Goal: Find specific page/section: Find specific page/section

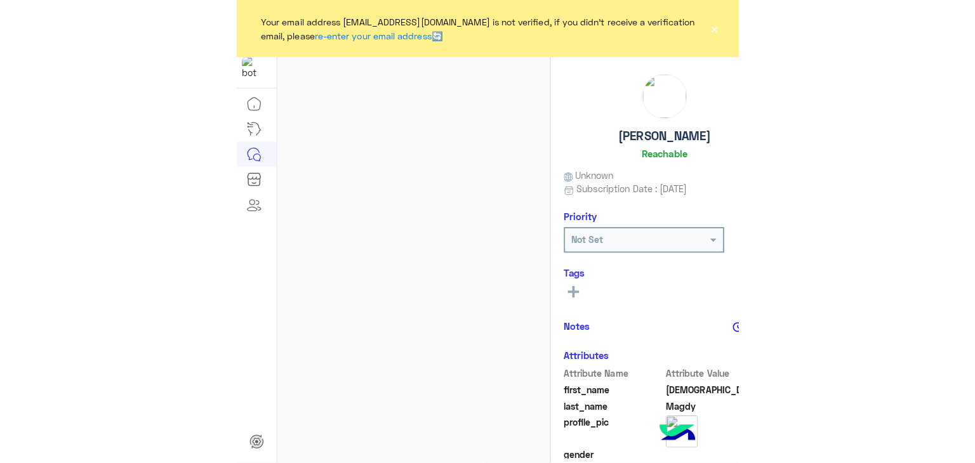
scroll to position [1118, 0]
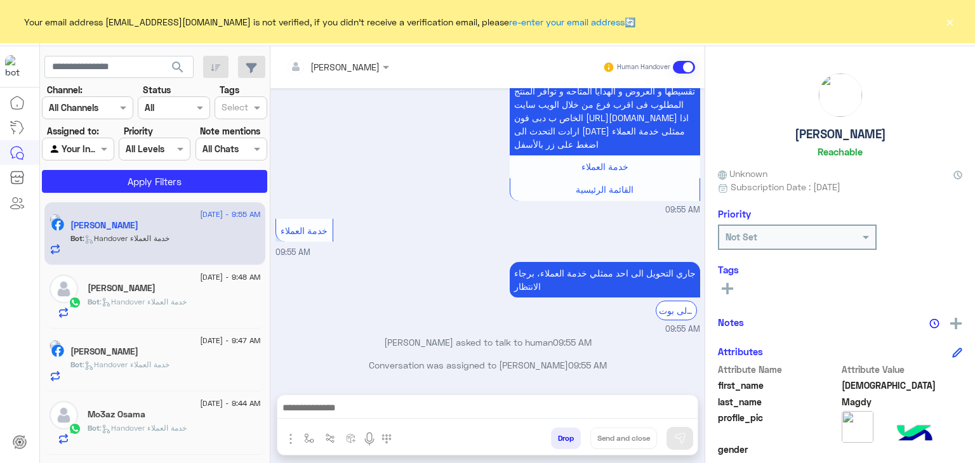
click at [505, 18] on button "×" at bounding box center [949, 21] width 13 height 13
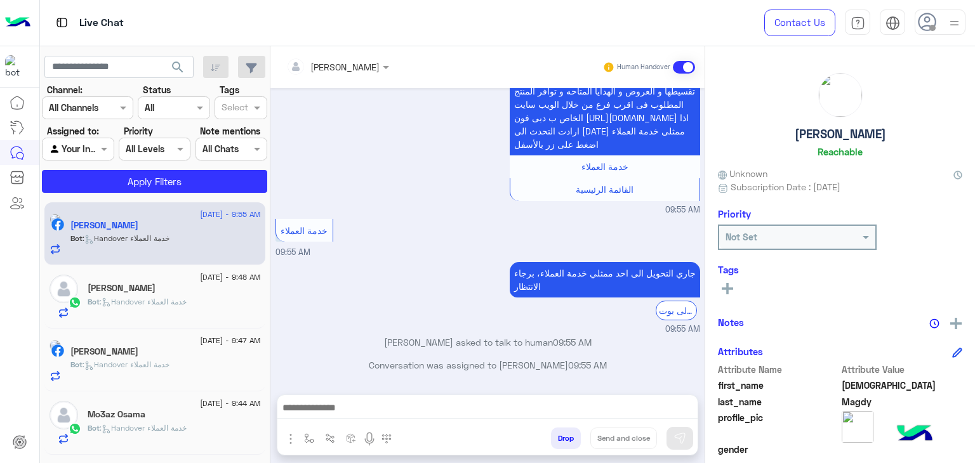
click at [173, 67] on span "search" at bounding box center [177, 67] width 15 height 15
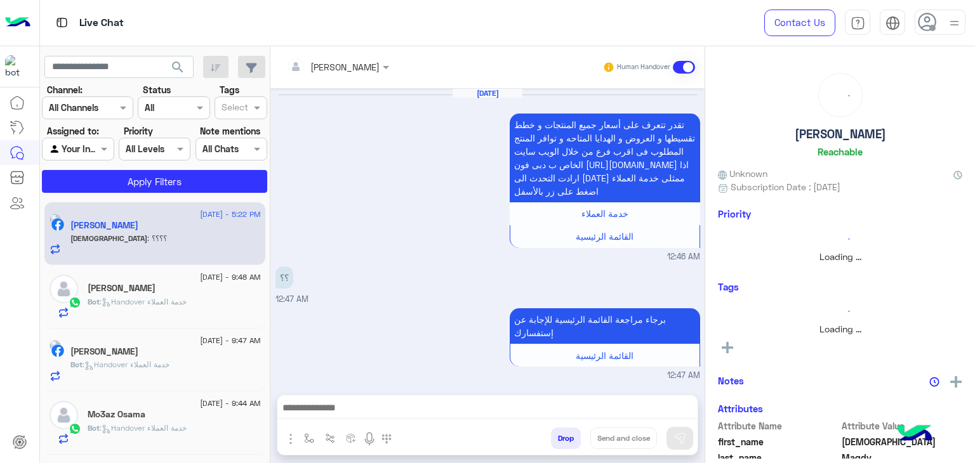
scroll to position [1057, 0]
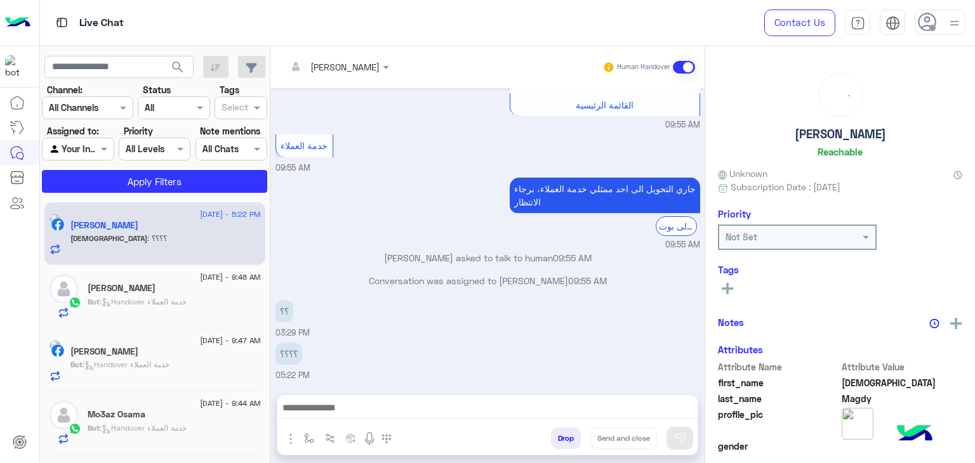
click at [173, 67] on span "search" at bounding box center [177, 67] width 15 height 15
click at [182, 64] on span "search" at bounding box center [177, 67] width 15 height 15
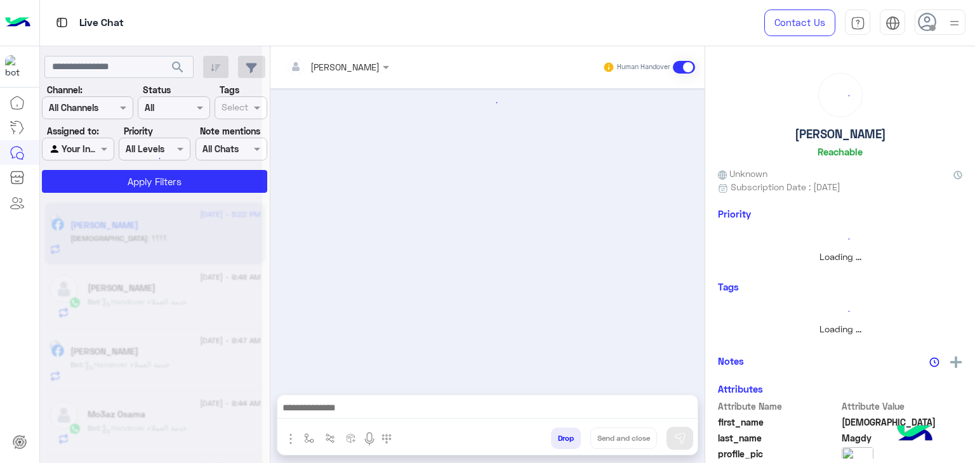
scroll to position [0, 0]
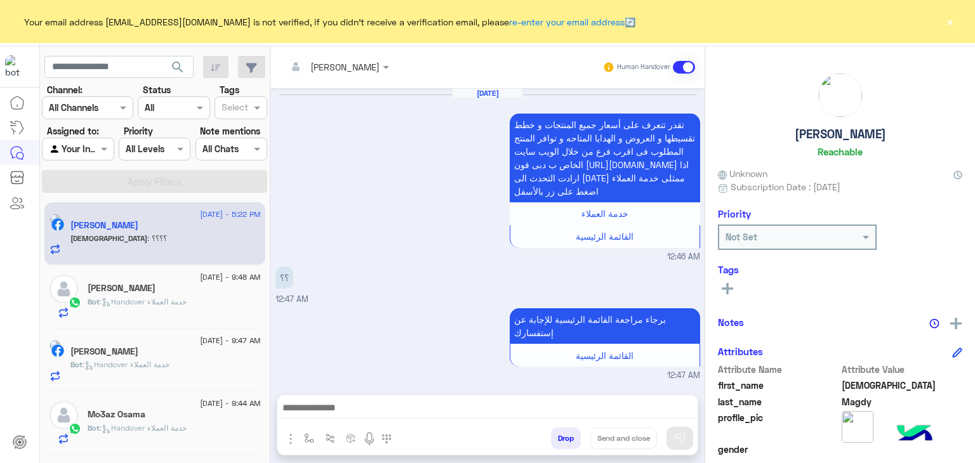
scroll to position [1057, 0]
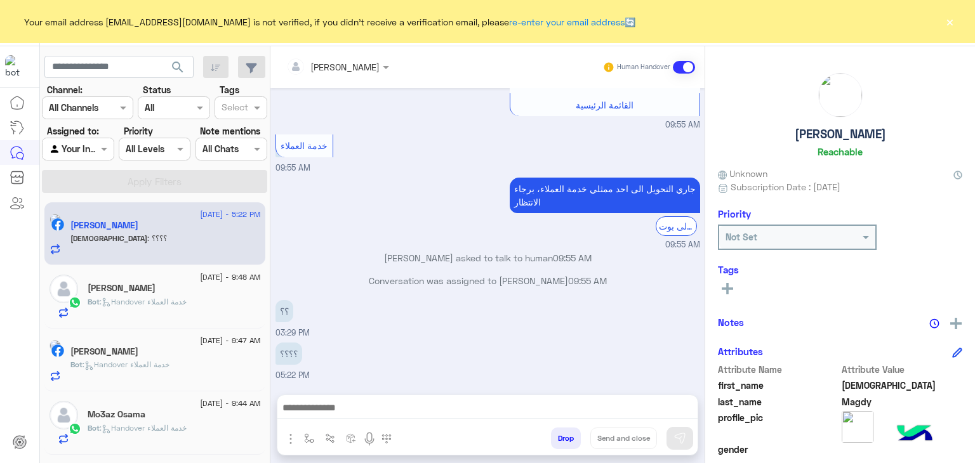
click at [951, 19] on button "×" at bounding box center [949, 21] width 13 height 13
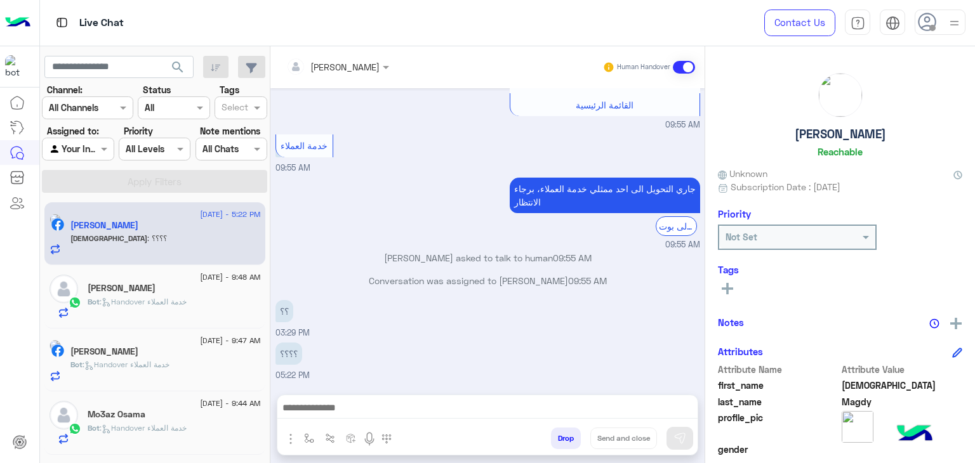
click at [932, 28] on span at bounding box center [932, 28] width 6 height 6
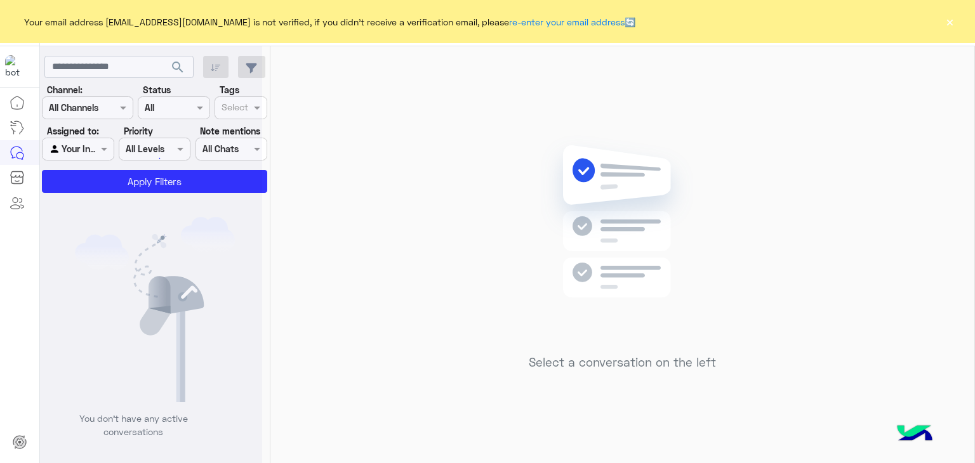
click at [952, 22] on button "×" at bounding box center [949, 21] width 13 height 13
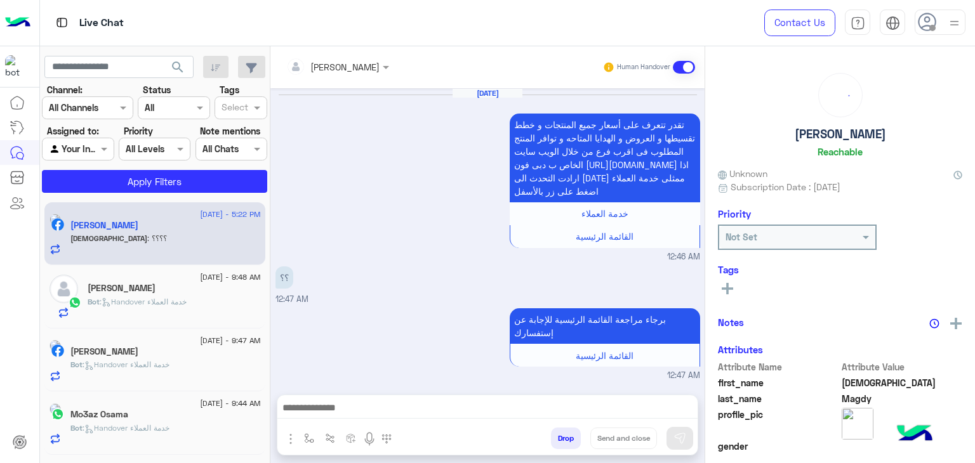
scroll to position [1057, 0]
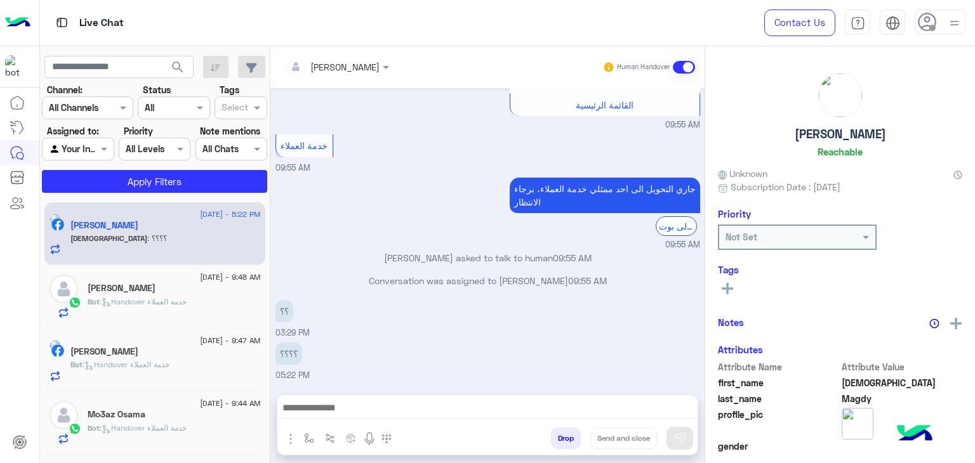
click at [936, 27] on icon at bounding box center [927, 22] width 19 height 19
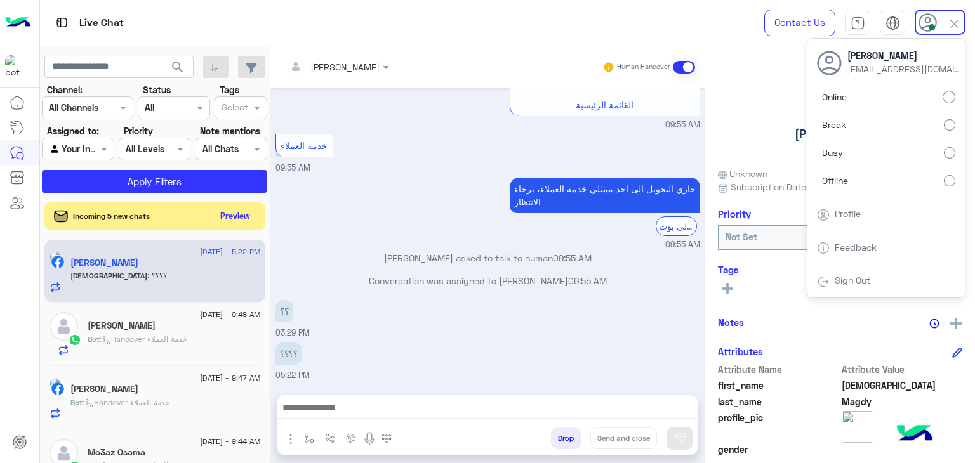
click at [172, 63] on span "search" at bounding box center [177, 67] width 15 height 15
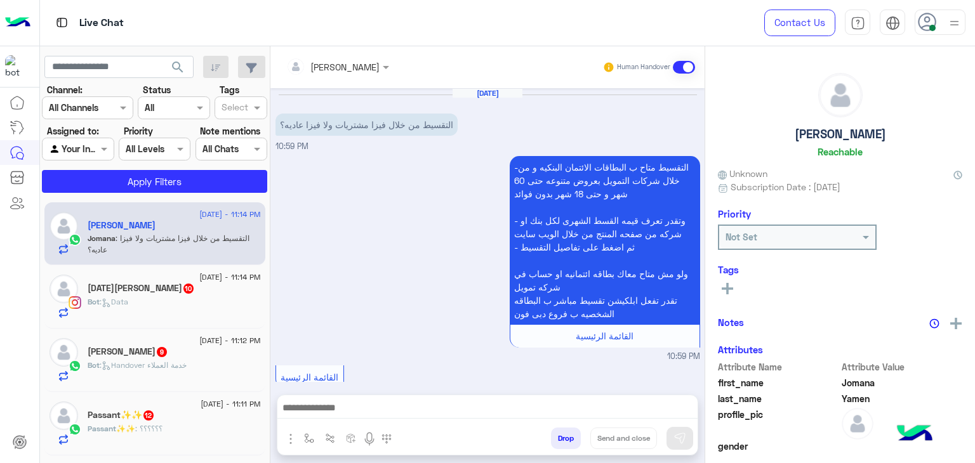
scroll to position [851, 0]
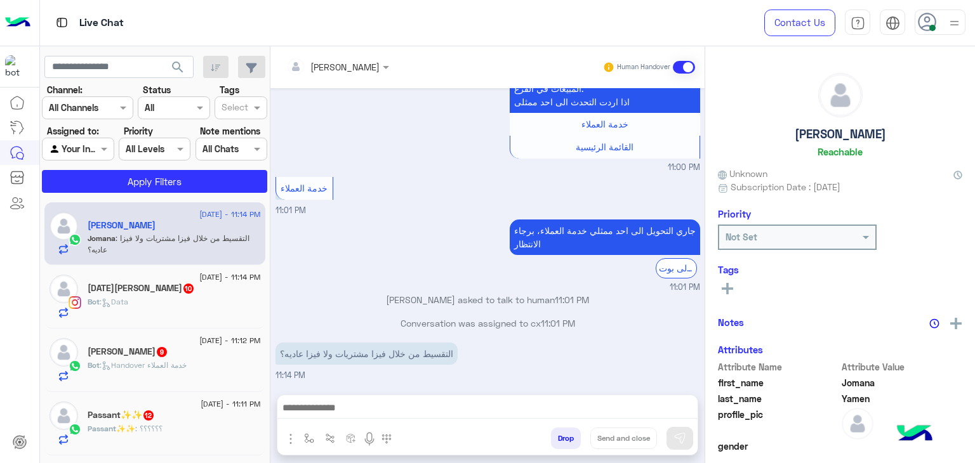
click at [930, 22] on icon at bounding box center [927, 22] width 19 height 19
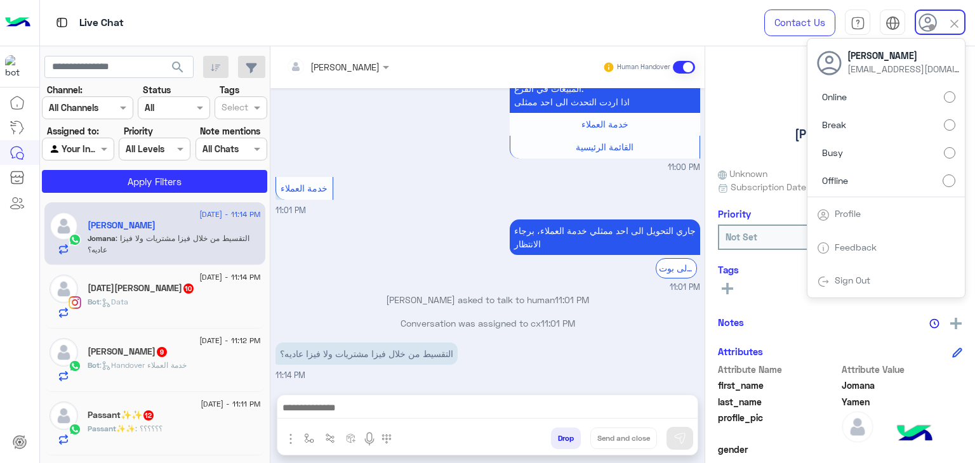
click at [180, 69] on span "search" at bounding box center [177, 67] width 15 height 15
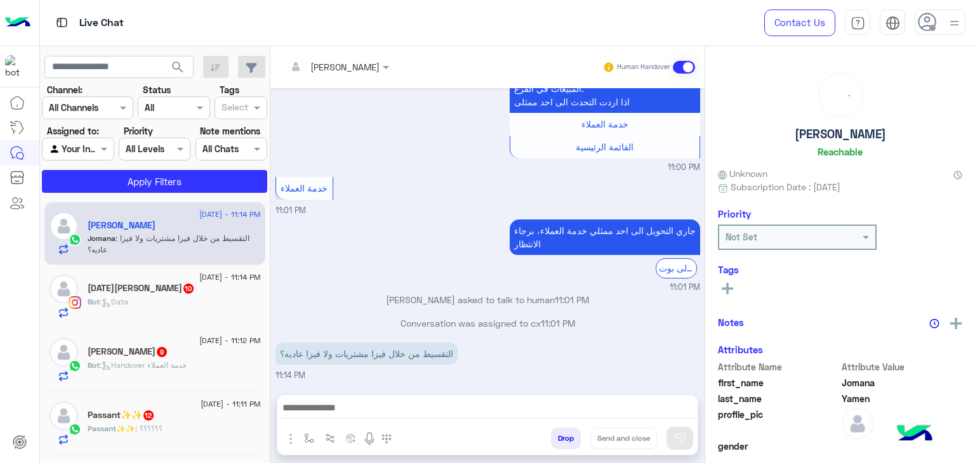
click at [180, 69] on span "search" at bounding box center [177, 67] width 15 height 15
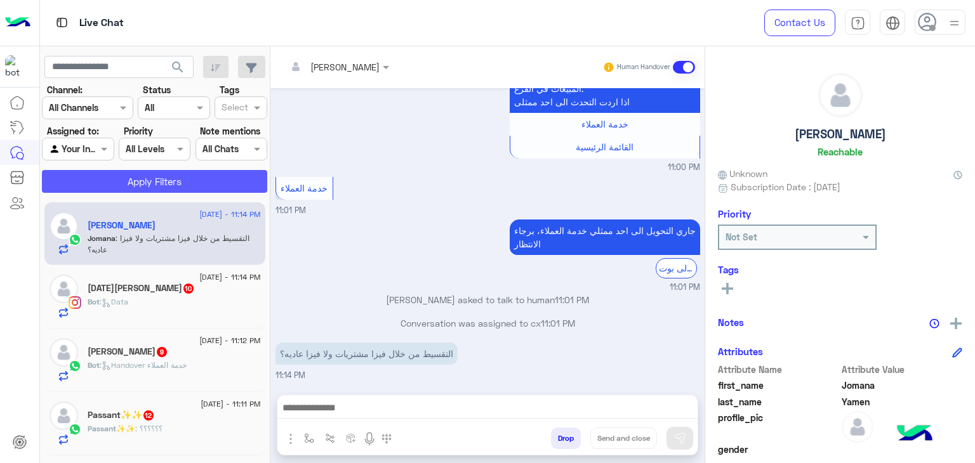
click at [206, 182] on button "Apply Filters" at bounding box center [154, 181] width 225 height 23
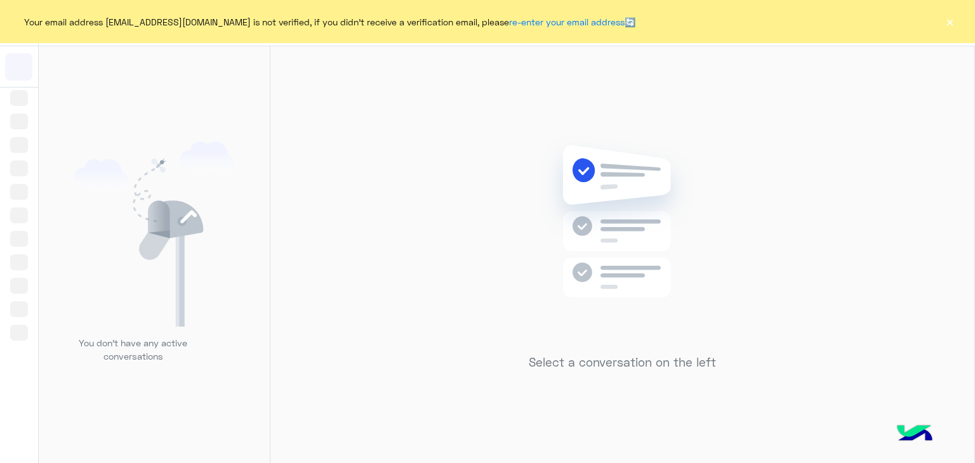
click at [952, 18] on button "×" at bounding box center [949, 21] width 13 height 13
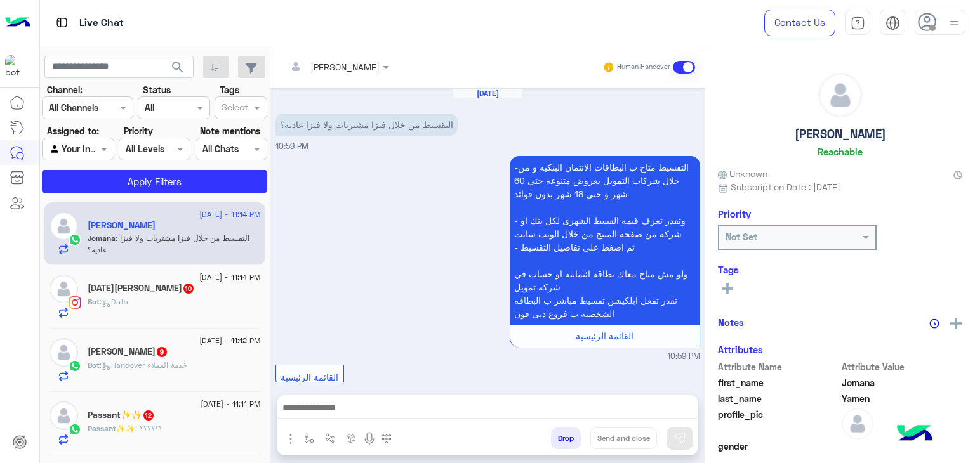
scroll to position [851, 0]
